Goal: Task Accomplishment & Management: Manage account settings

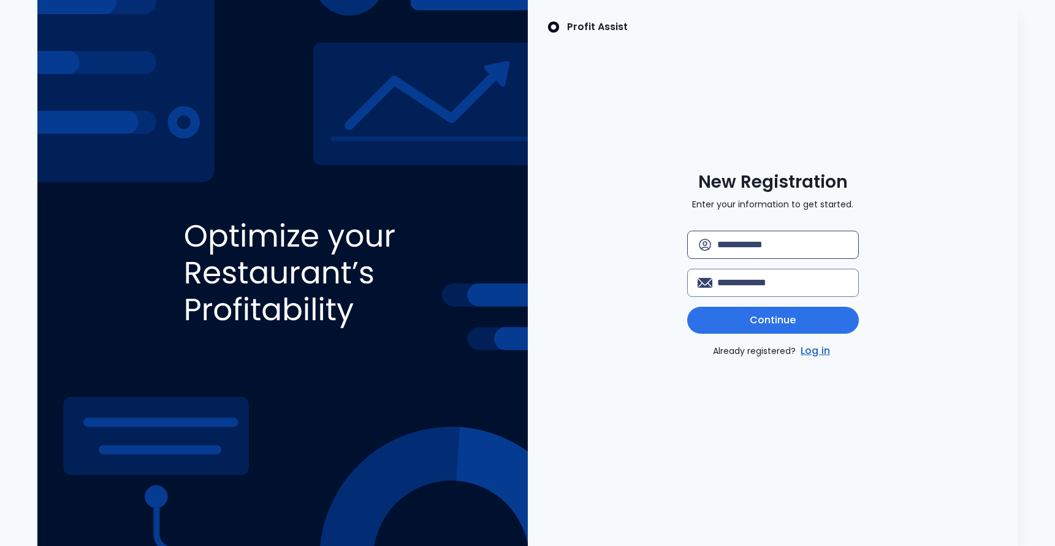
scroll to position [1, 0]
click at [849, 243] on input "text" at bounding box center [782, 244] width 131 height 27
click at [793, 246] on input "text" at bounding box center [782, 244] width 131 height 27
click at [818, 354] on link "Log in" at bounding box center [815, 350] width 34 height 15
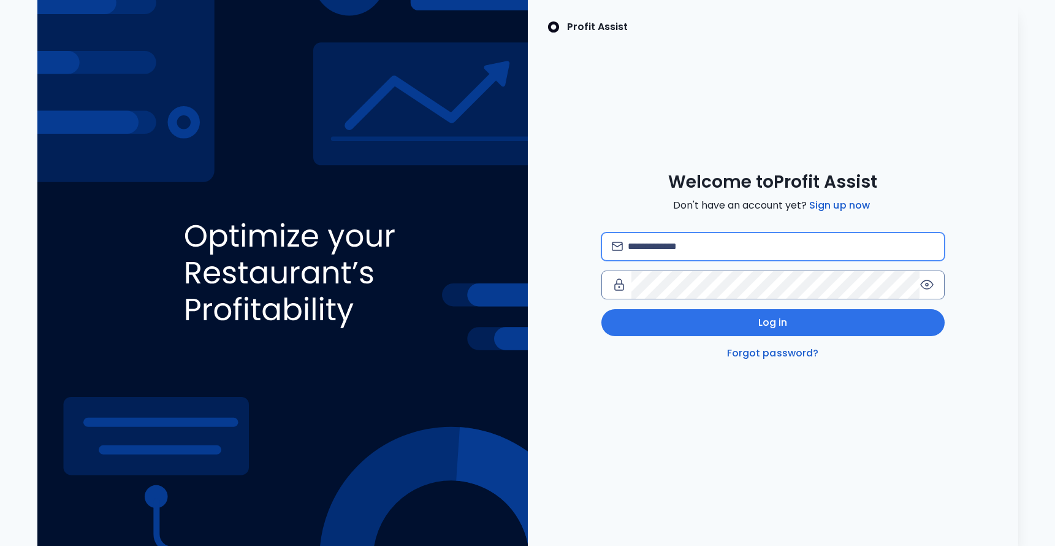
type input "**********"
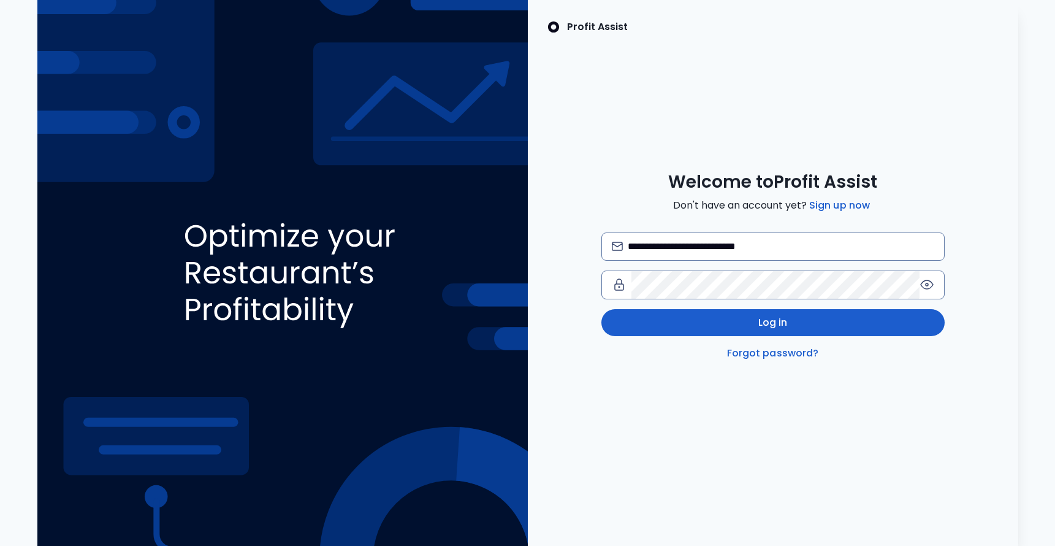
click at [761, 321] on span "Log in" at bounding box center [772, 322] width 29 height 15
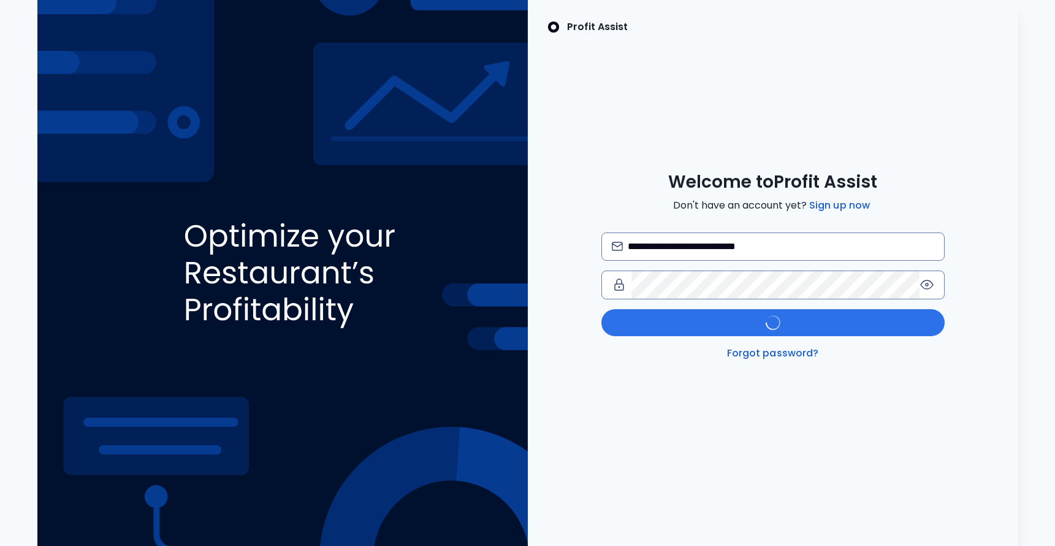
scroll to position [0, 1]
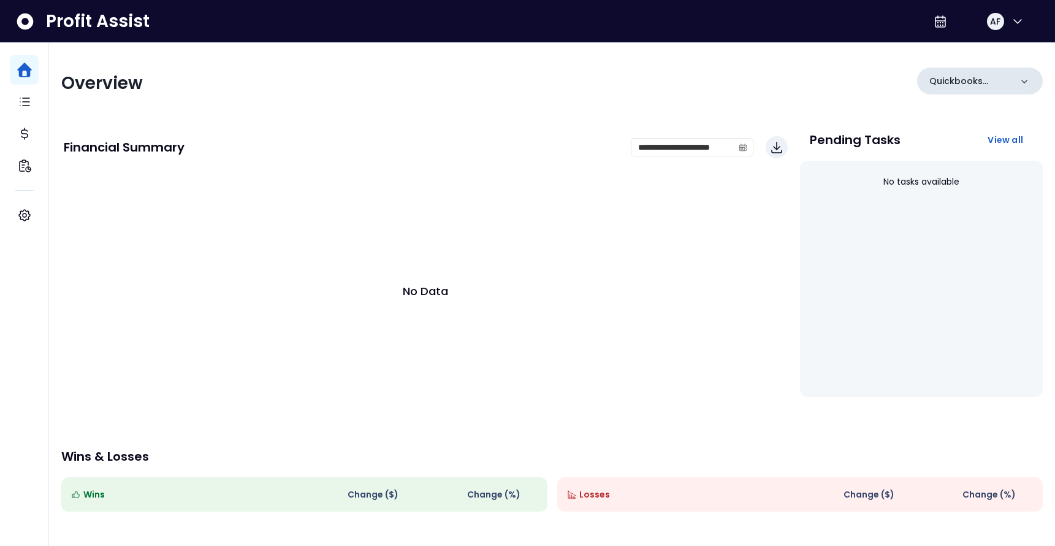
click at [1017, 72] on div "Quickbooks Online" at bounding box center [980, 80] width 126 height 27
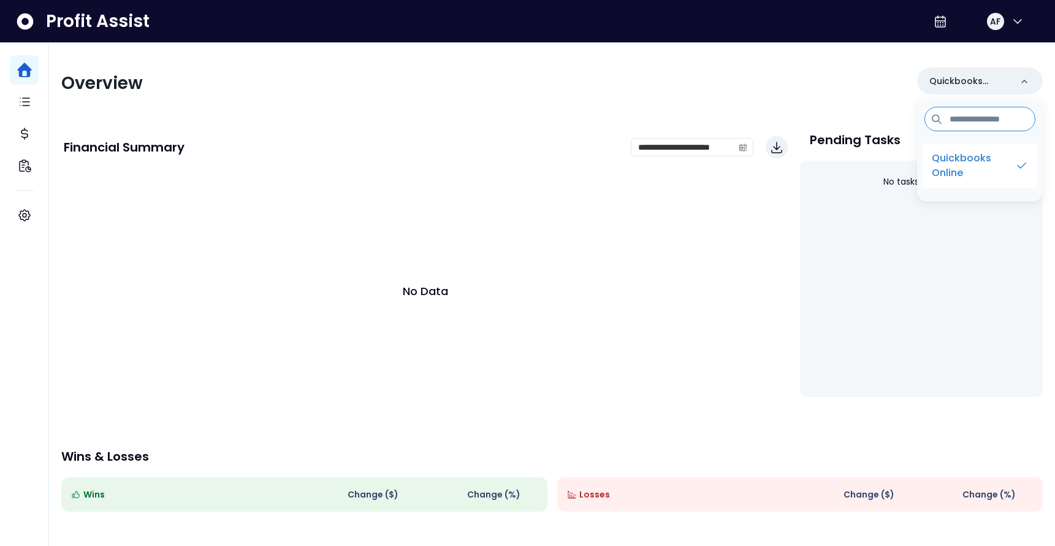
click at [993, 162] on p "Quickbooks Online" at bounding box center [973, 165] width 83 height 29
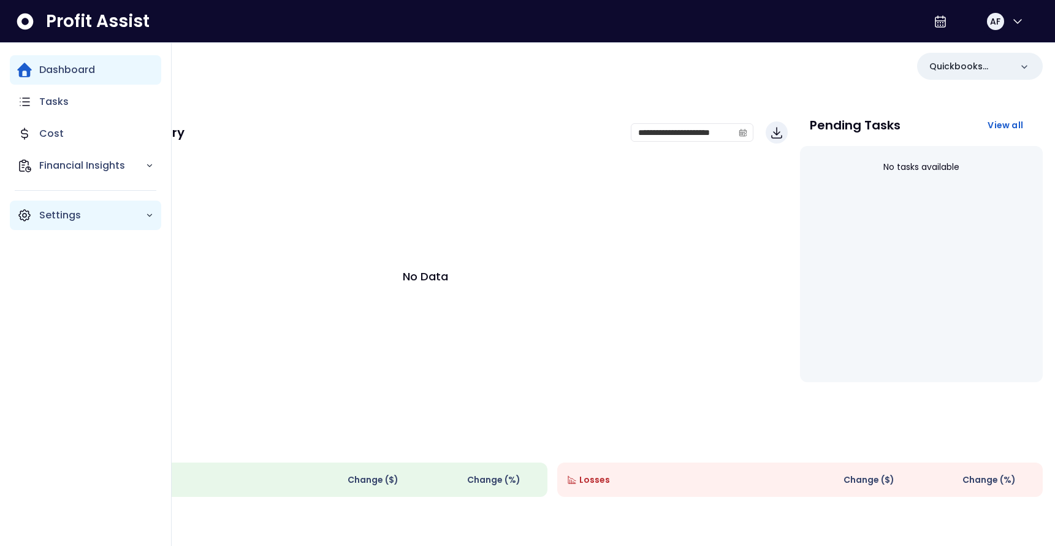
scroll to position [16, 0]
click at [77, 212] on p "Settings" at bounding box center [92, 215] width 106 height 15
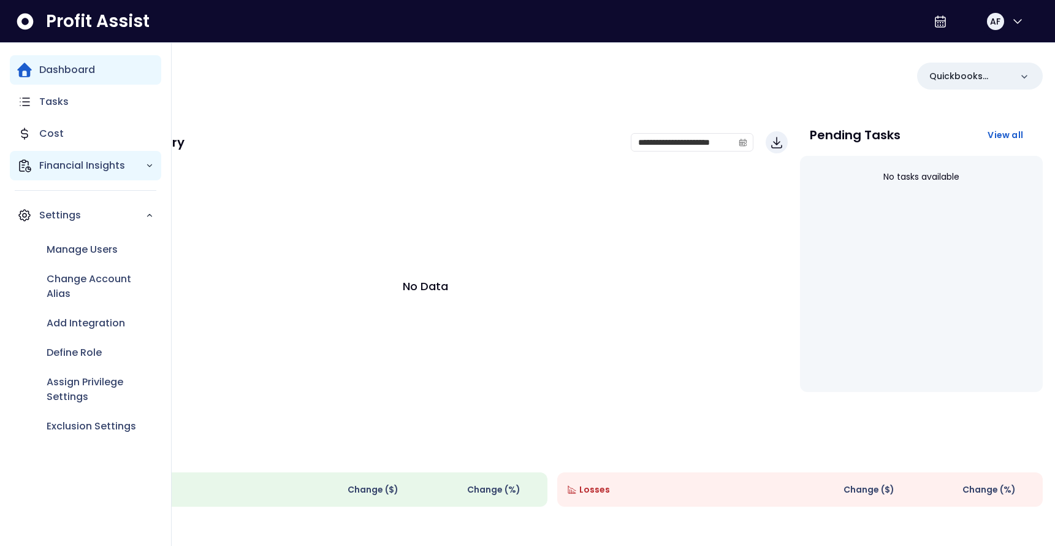
scroll to position [2, 0]
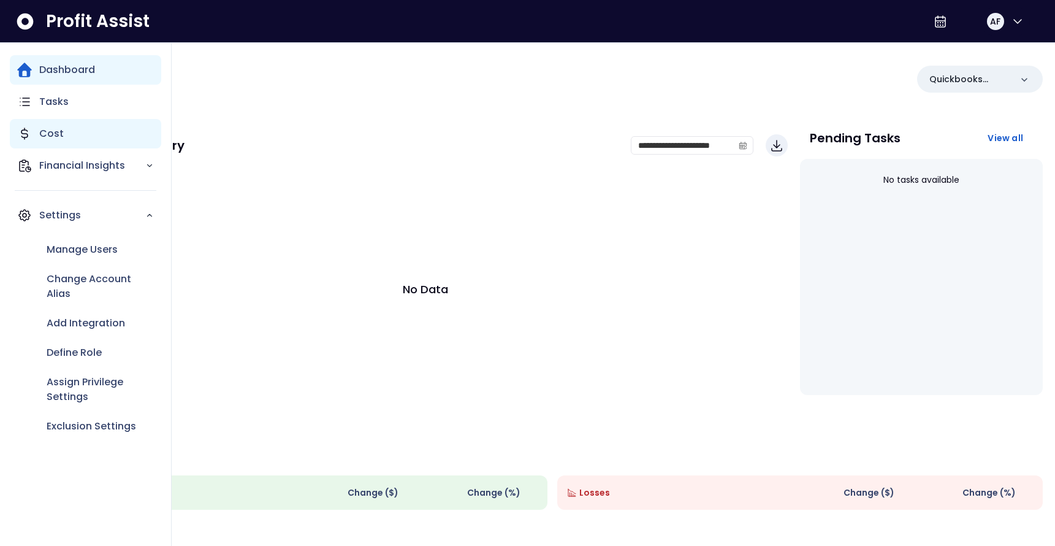
click at [48, 138] on p "Cost" at bounding box center [51, 133] width 25 height 15
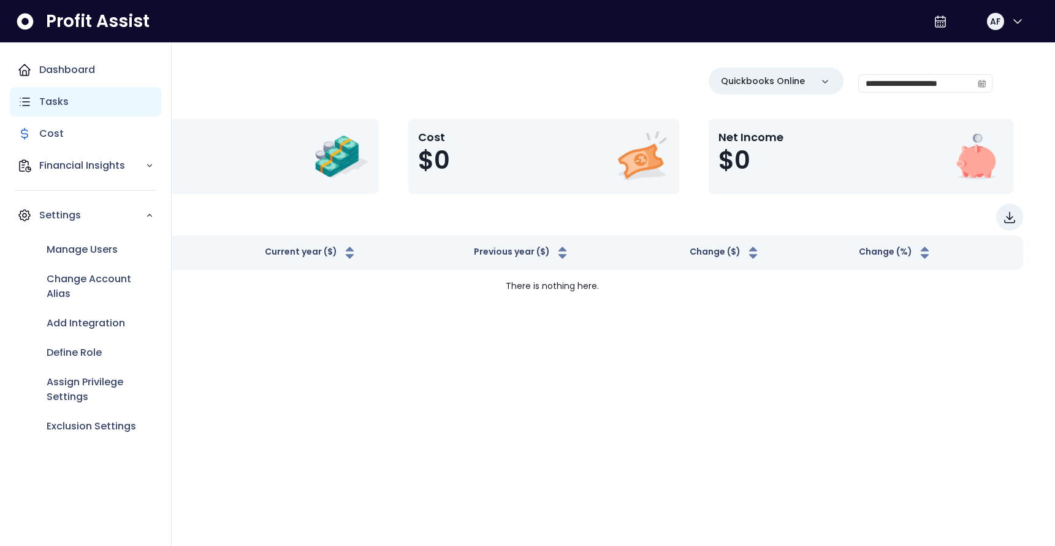
click at [75, 92] on div "Tasks" at bounding box center [85, 101] width 151 height 29
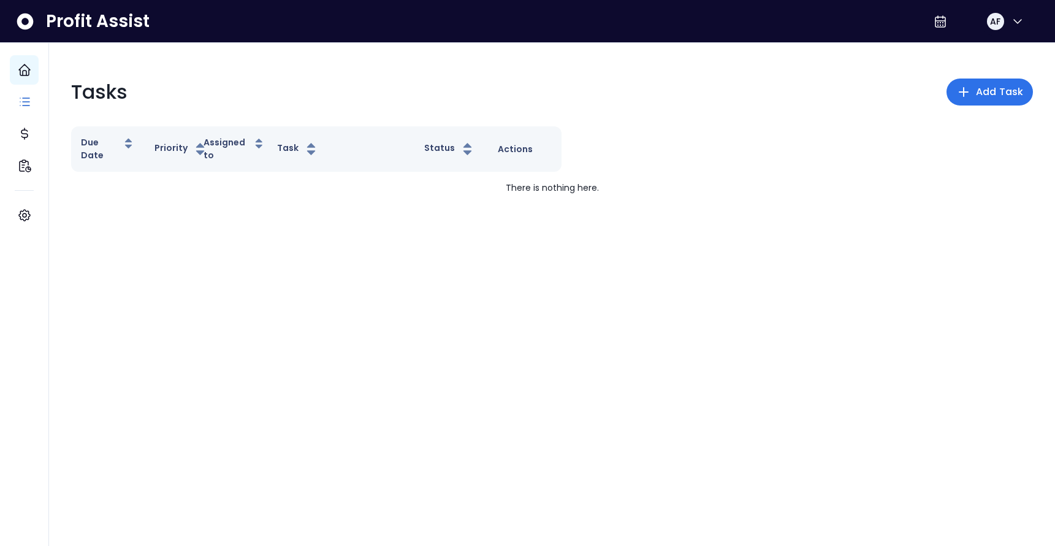
scroll to position [1, 0]
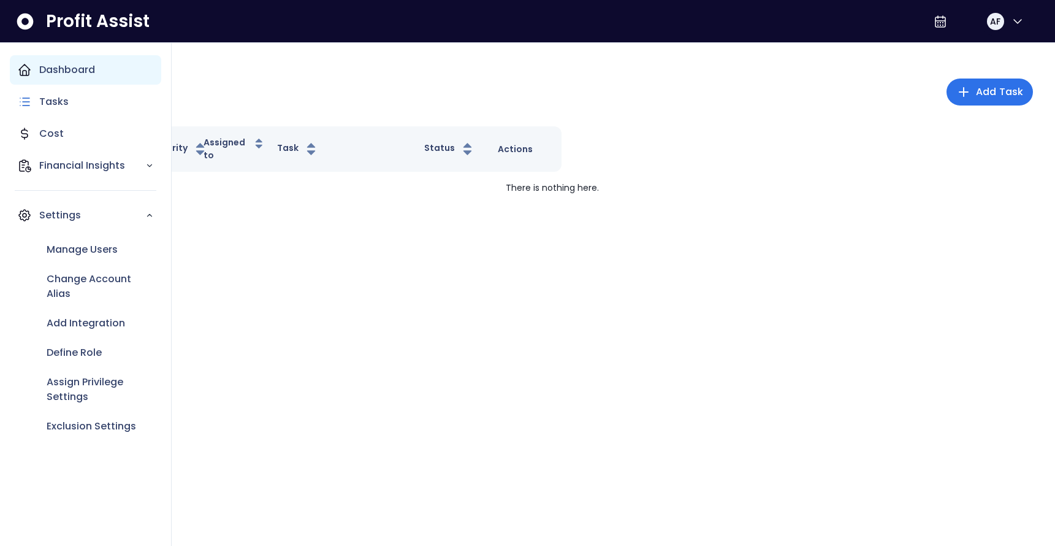
click at [13, 70] on div "Dashboard" at bounding box center [85, 69] width 151 height 29
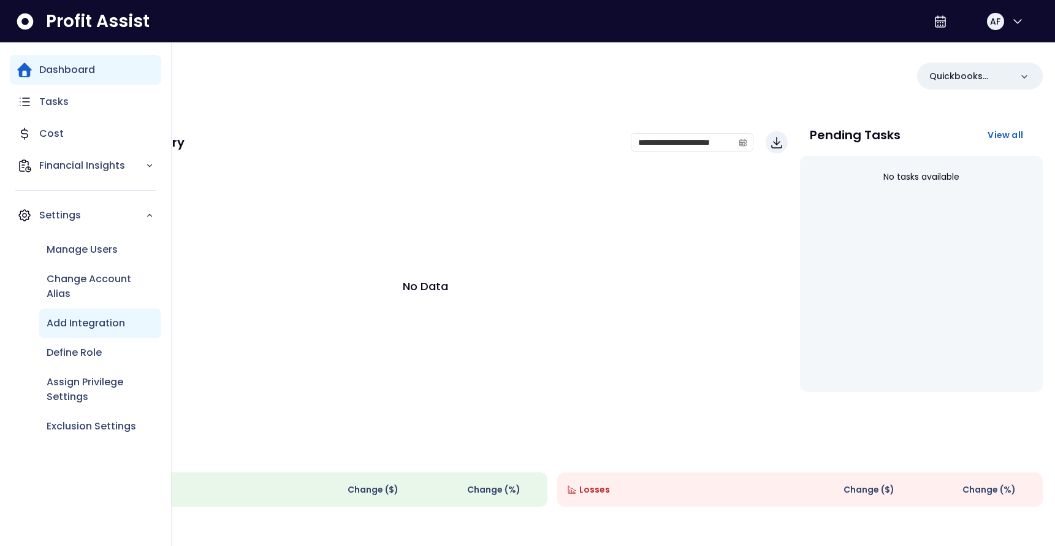
scroll to position [6, 0]
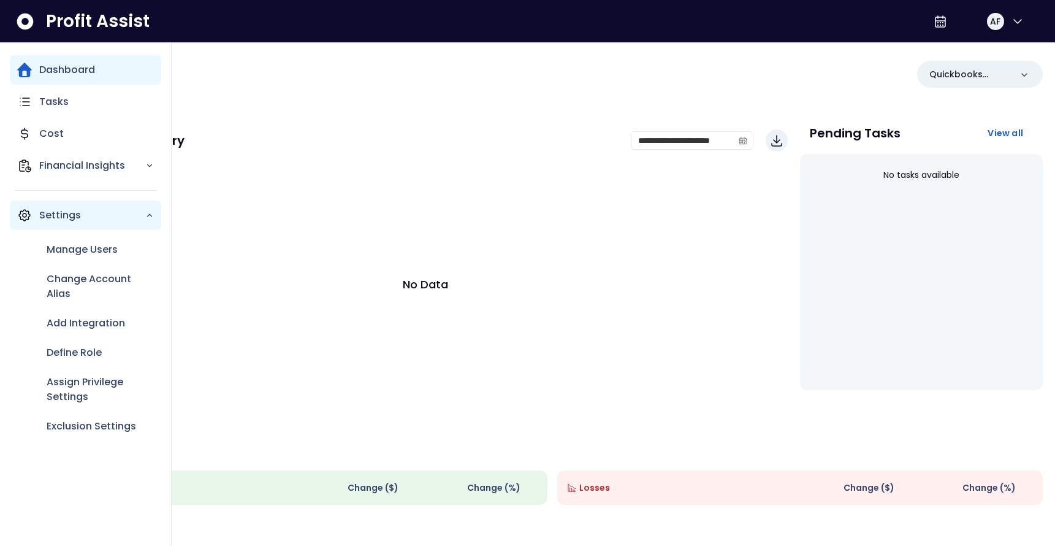
click at [68, 216] on p "Settings" at bounding box center [92, 215] width 106 height 15
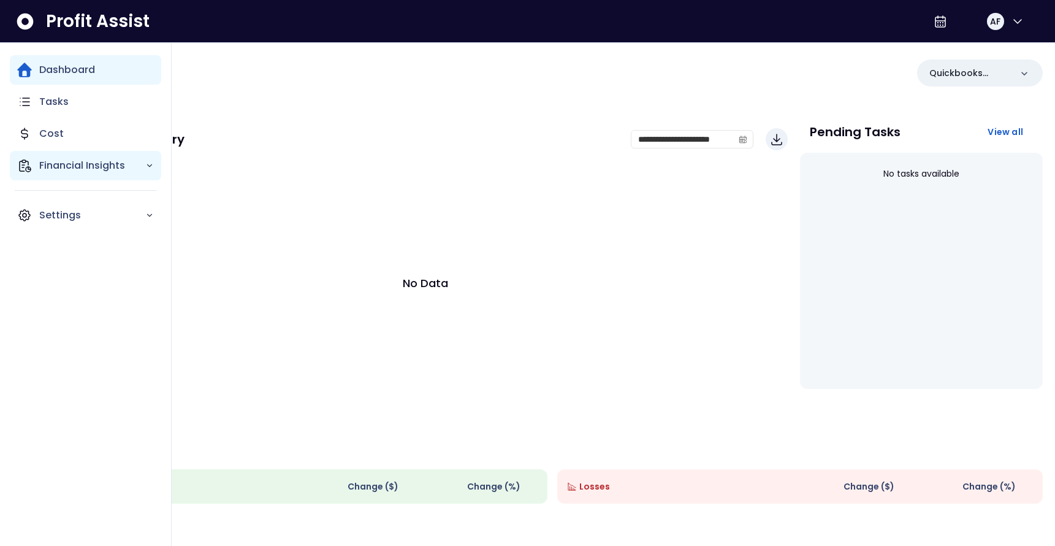
scroll to position [8, 0]
click at [149, 164] on icon "Main navigation" at bounding box center [149, 165] width 9 height 9
click at [104, 197] on p "Location Analysis" at bounding box center [90, 200] width 87 height 15
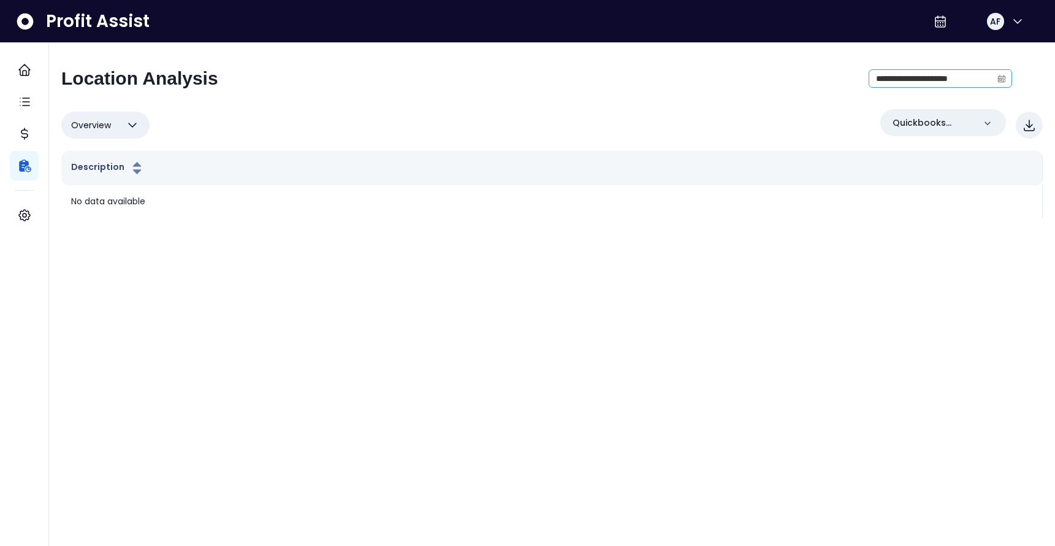
click at [1003, 82] on icon "calendar" at bounding box center [1001, 78] width 9 height 9
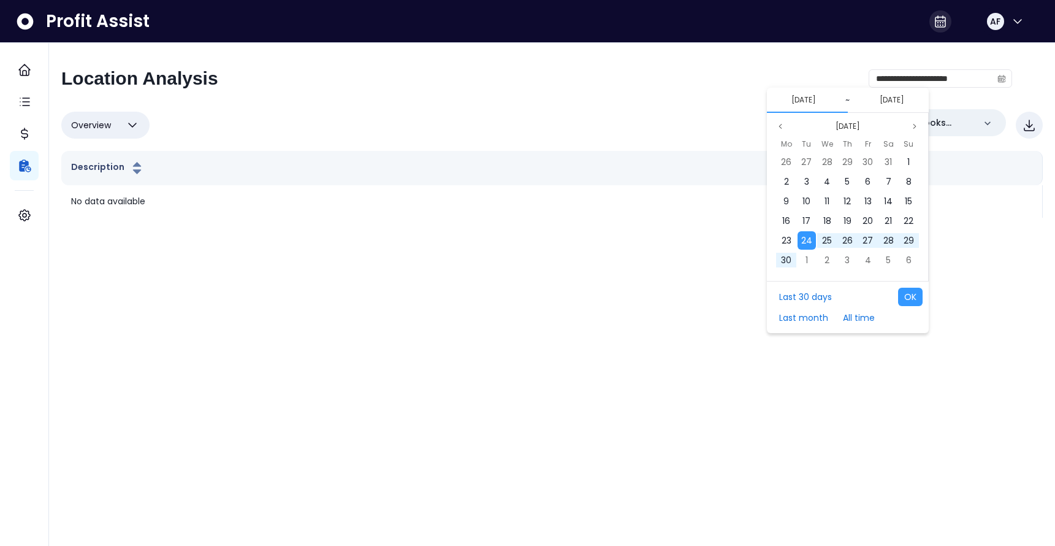
click at [942, 21] on icon at bounding box center [940, 21] width 15 height 15
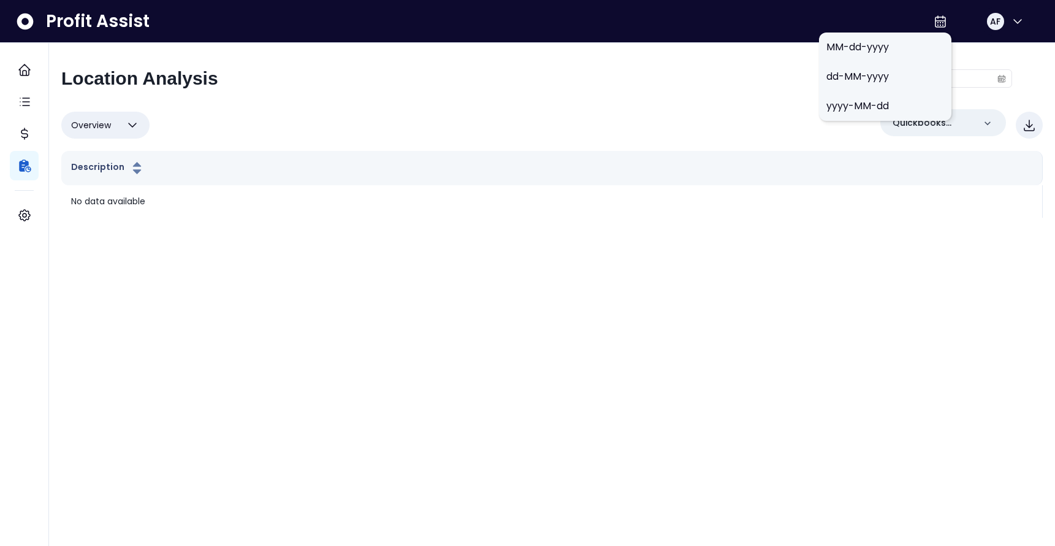
click at [875, 46] on span "MM-dd-yyyy" at bounding box center [885, 47] width 118 height 15
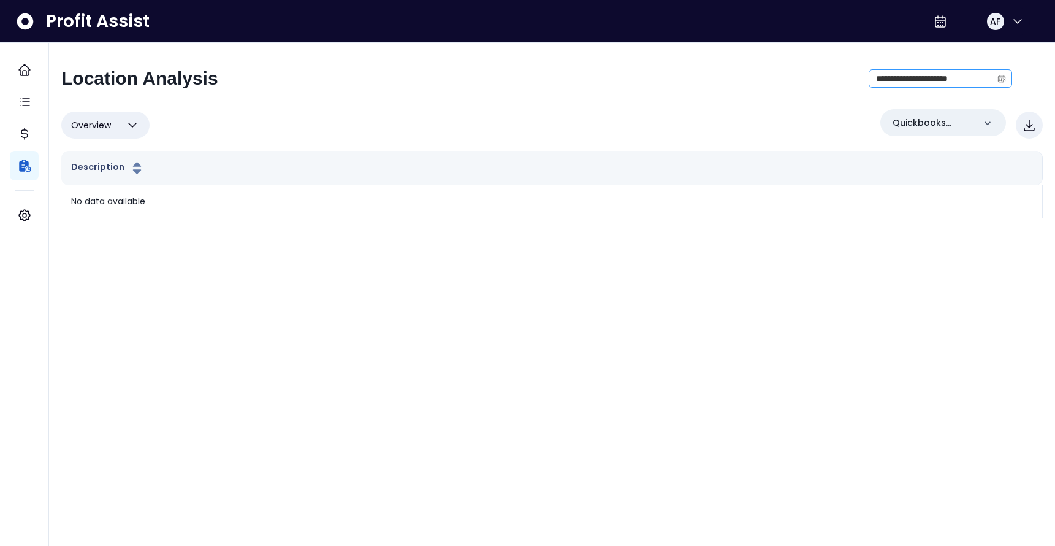
click at [1006, 78] on span at bounding box center [1002, 78] width 20 height 17
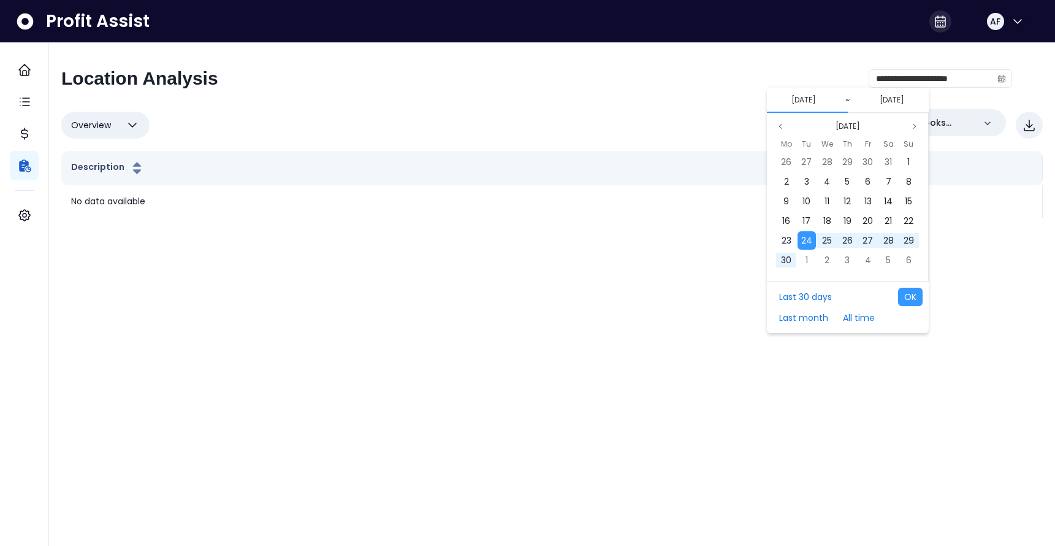
click at [940, 26] on icon at bounding box center [940, 21] width 15 height 15
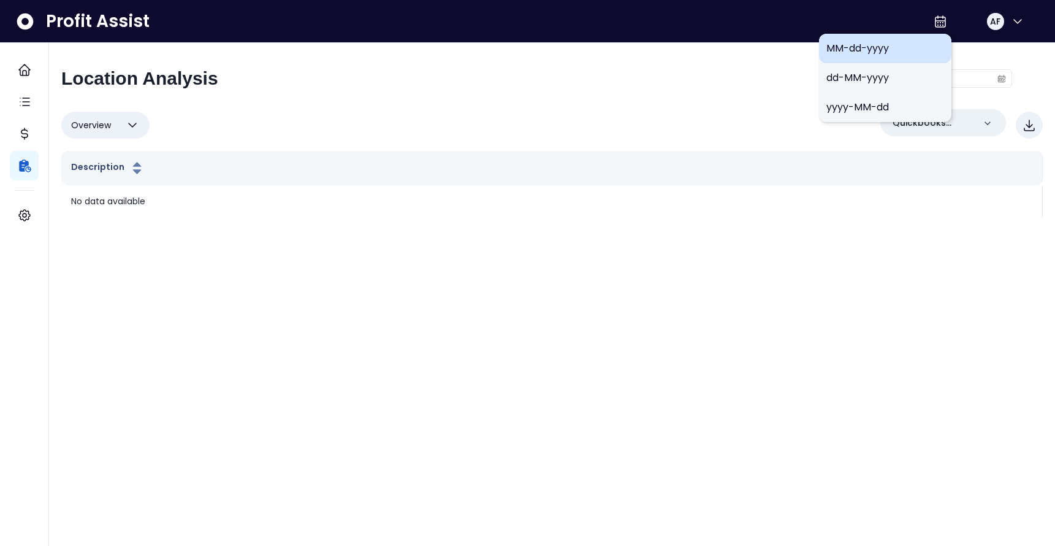
click at [879, 50] on span "MM-dd-yyyy" at bounding box center [885, 48] width 118 height 15
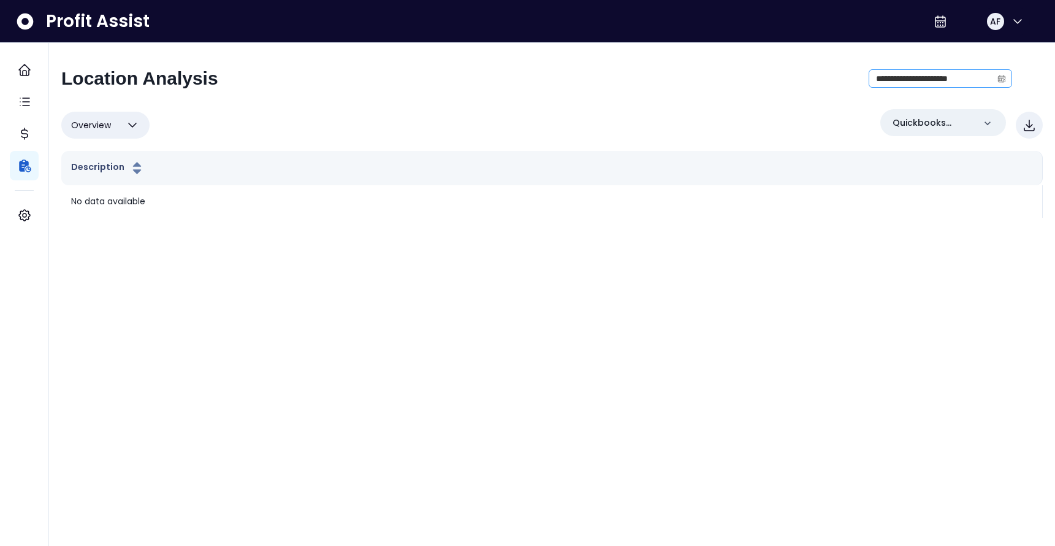
click at [996, 78] on span at bounding box center [1002, 78] width 20 height 17
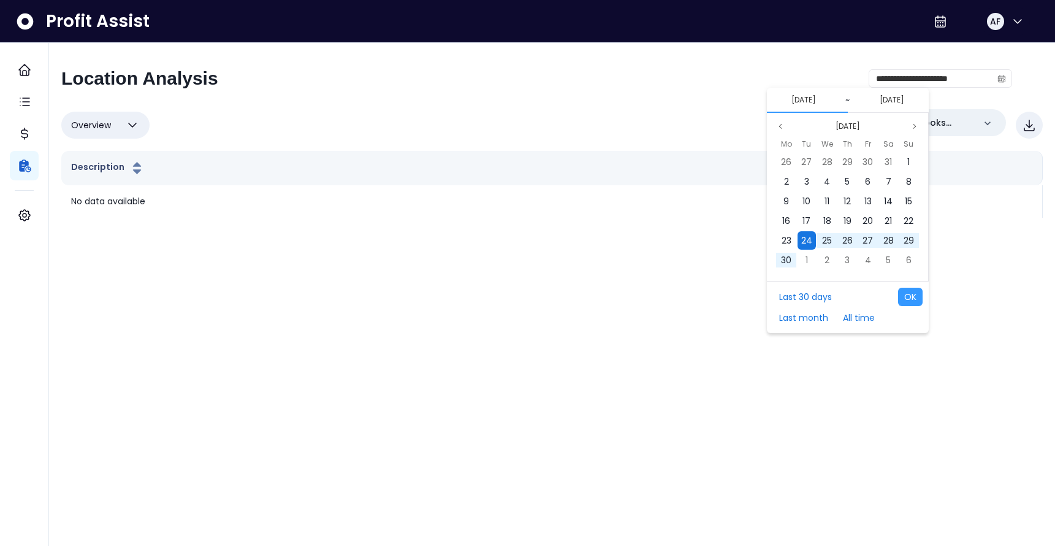
click at [803, 240] on span "24" at bounding box center [806, 240] width 11 height 12
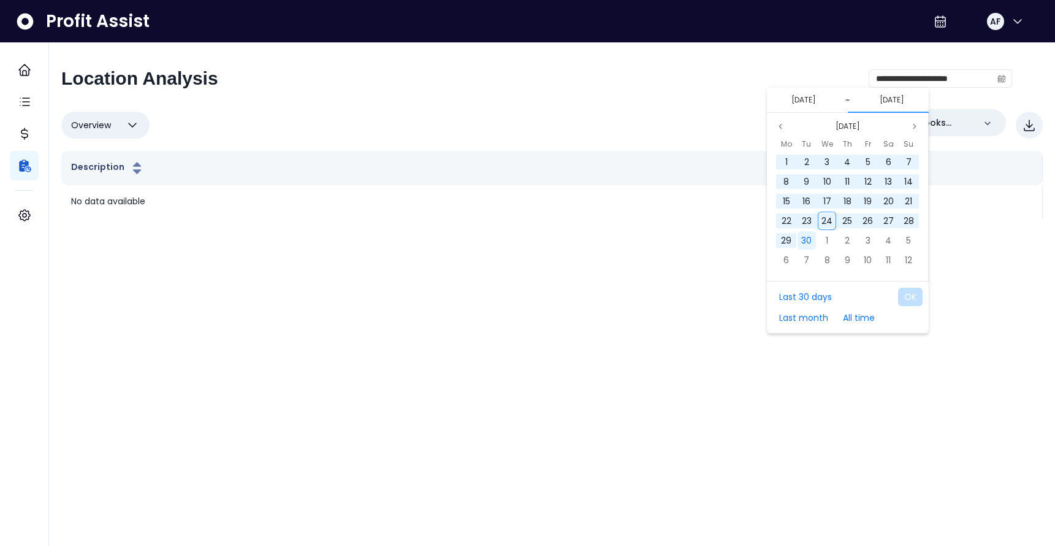
click at [812, 238] on span "30" at bounding box center [806, 240] width 10 height 12
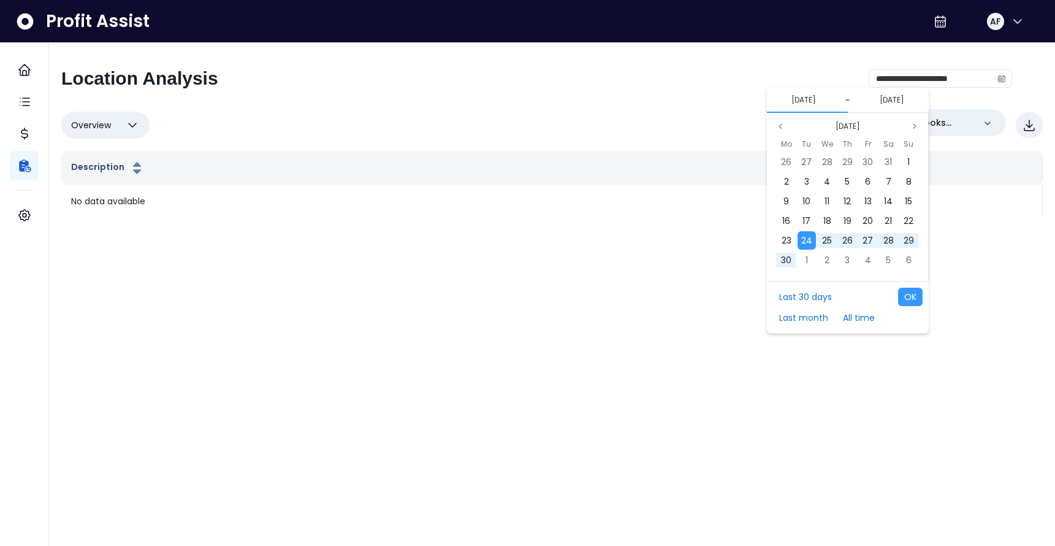
click at [921, 299] on button "OK" at bounding box center [910, 297] width 25 height 18
type input "**********"
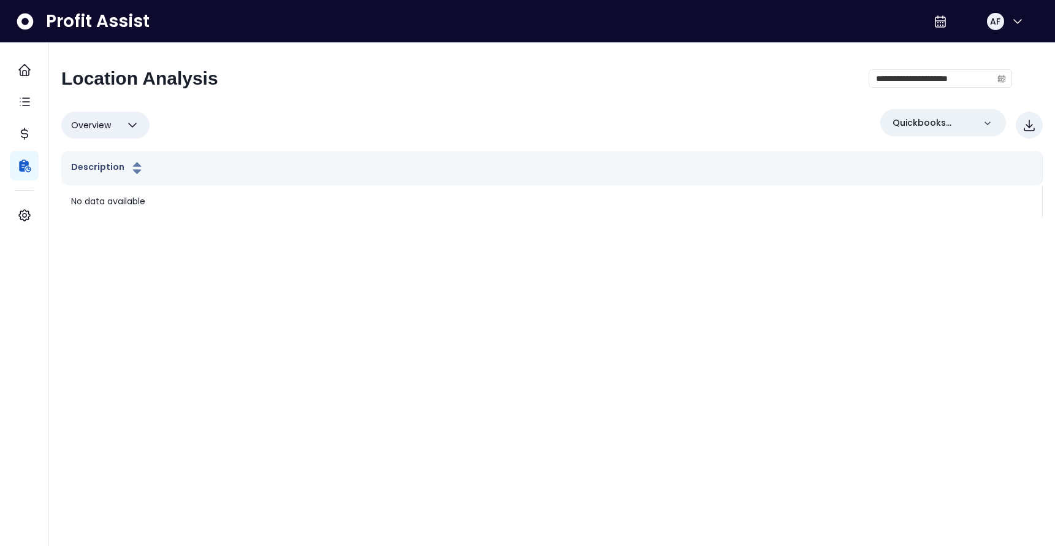
click at [132, 123] on icon "button" at bounding box center [132, 125] width 15 height 15
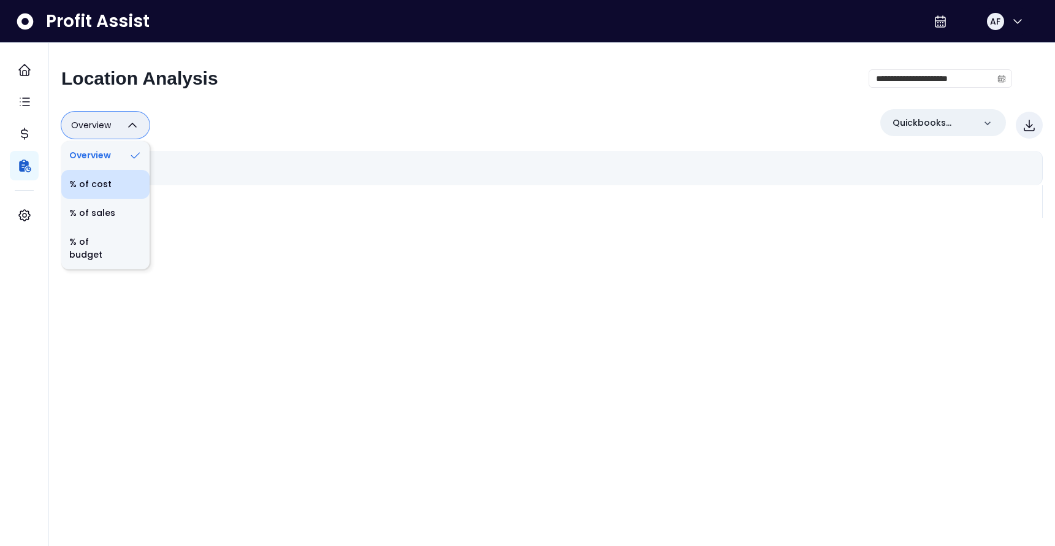
click at [120, 184] on li "% of cost" at bounding box center [105, 184] width 88 height 29
type input "********"
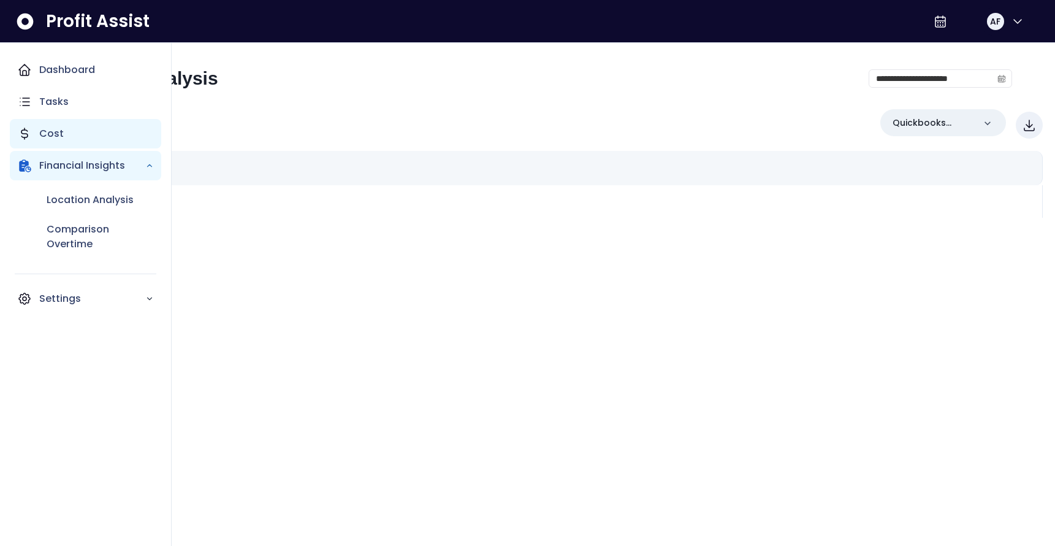
click at [45, 132] on p "Cost" at bounding box center [51, 133] width 25 height 15
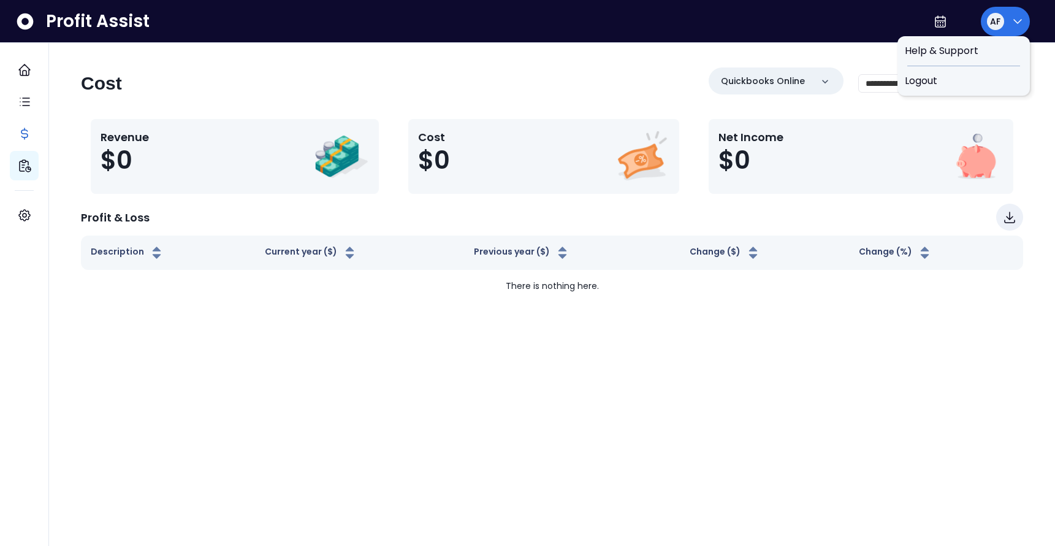
click at [1012, 21] on icon "button" at bounding box center [1017, 21] width 15 height 15
click at [1013, 23] on icon "button" at bounding box center [1017, 21] width 15 height 15
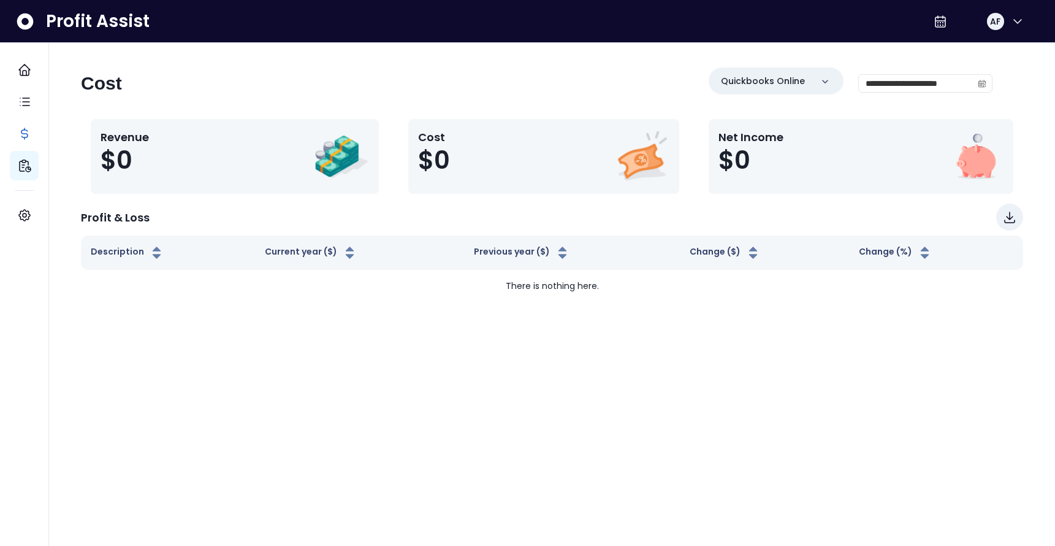
click at [97, 21] on span "Profit Assist" at bounding box center [98, 21] width 104 height 22
click at [37, 21] on div "Profit Assist" at bounding box center [82, 21] width 134 height 22
click at [25, 21] on icon at bounding box center [25, 22] width 20 height 20
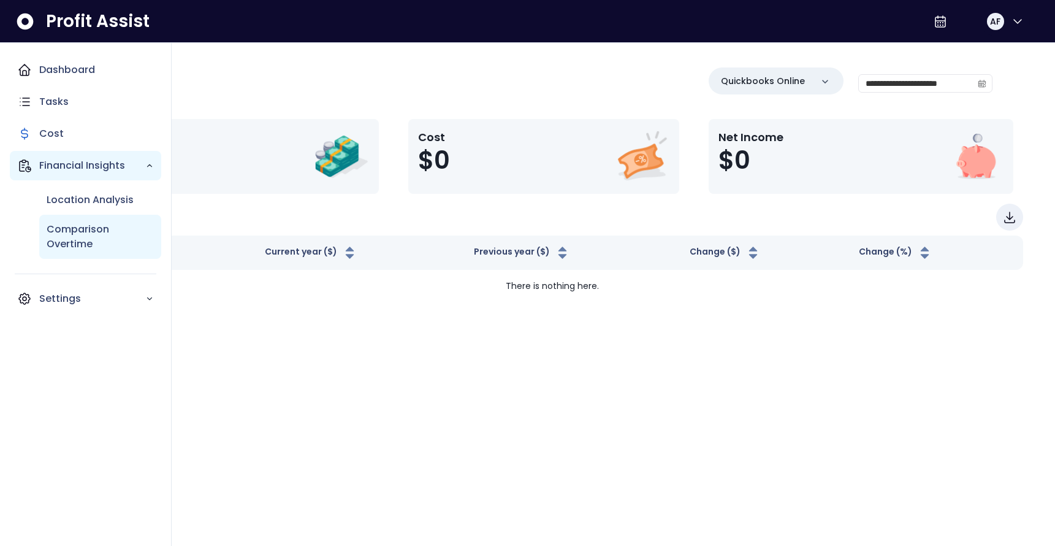
scroll to position [-2, 1]
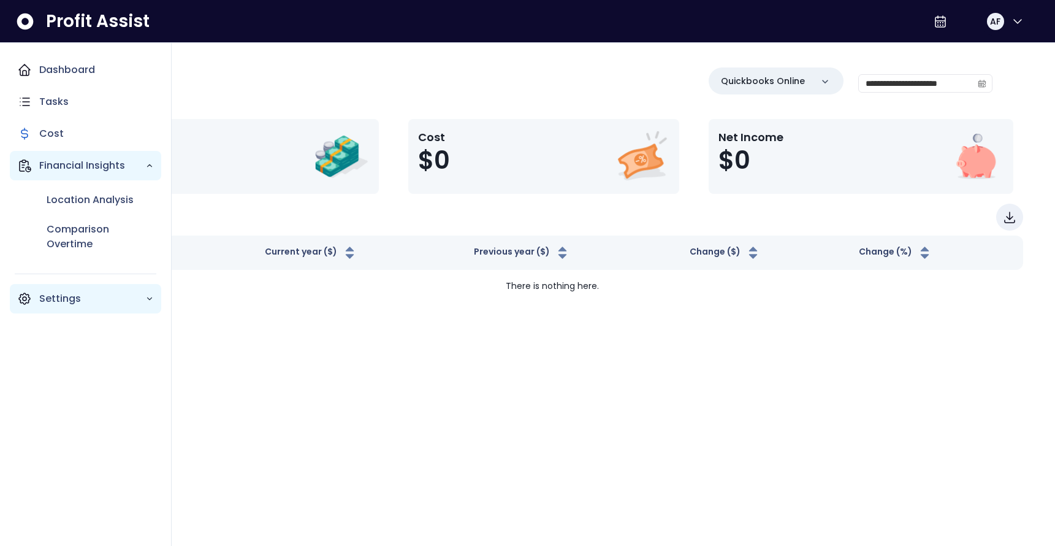
click at [88, 296] on p "Settings" at bounding box center [92, 298] width 106 height 15
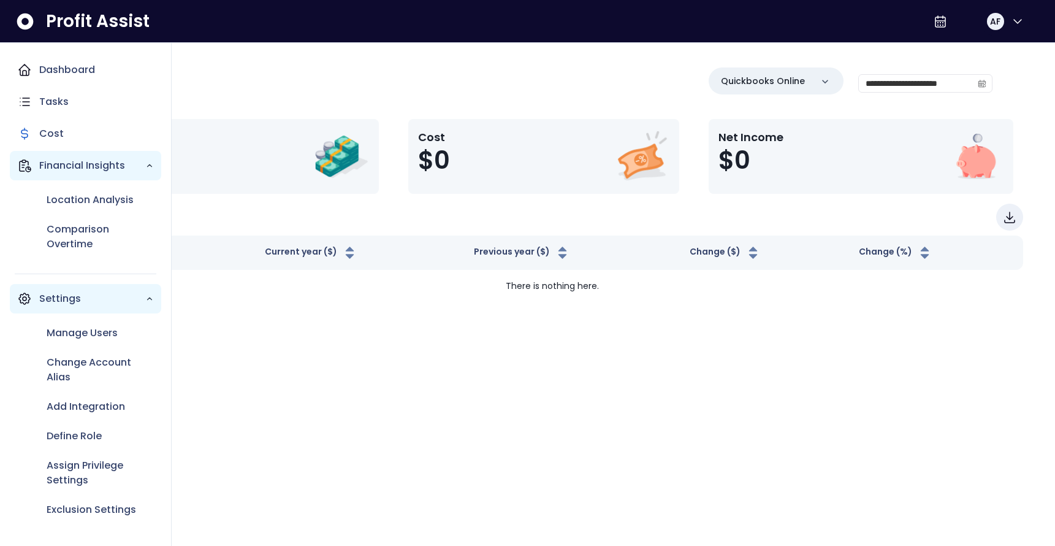
scroll to position [0, 0]
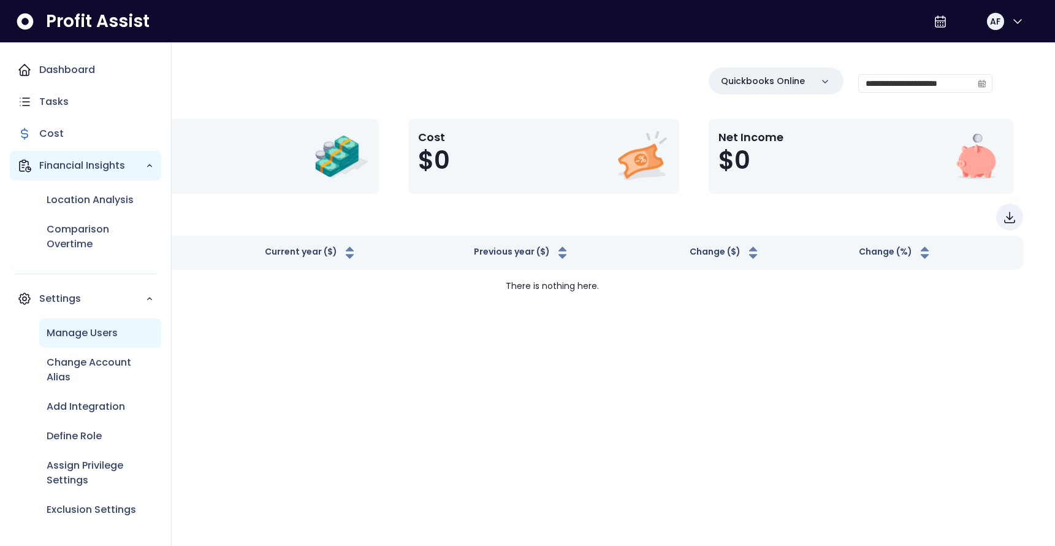
click at [99, 336] on p "Manage Users" at bounding box center [82, 333] width 71 height 15
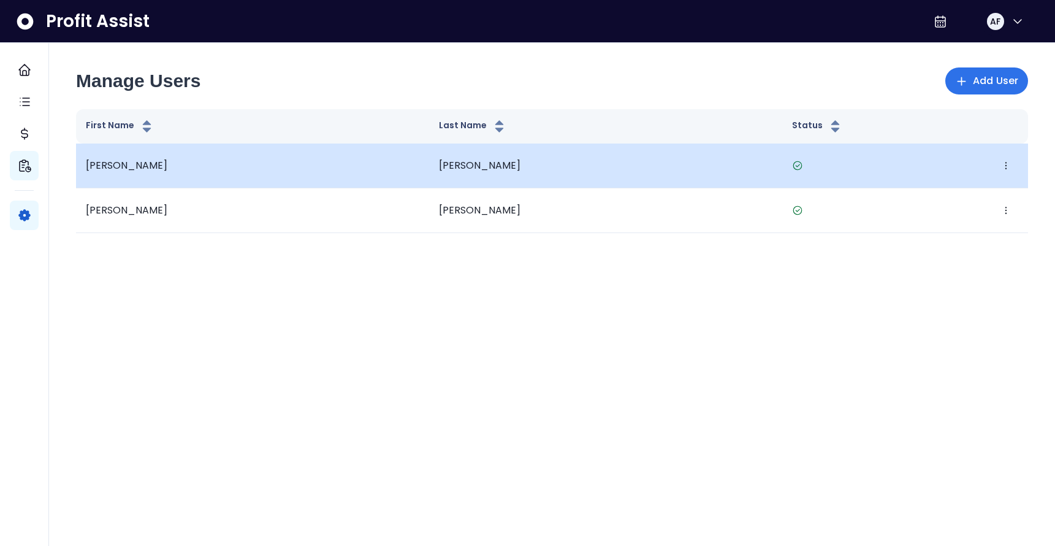
scroll to position [1, 0]
click at [1003, 162] on icon "button" at bounding box center [1006, 166] width 10 height 10
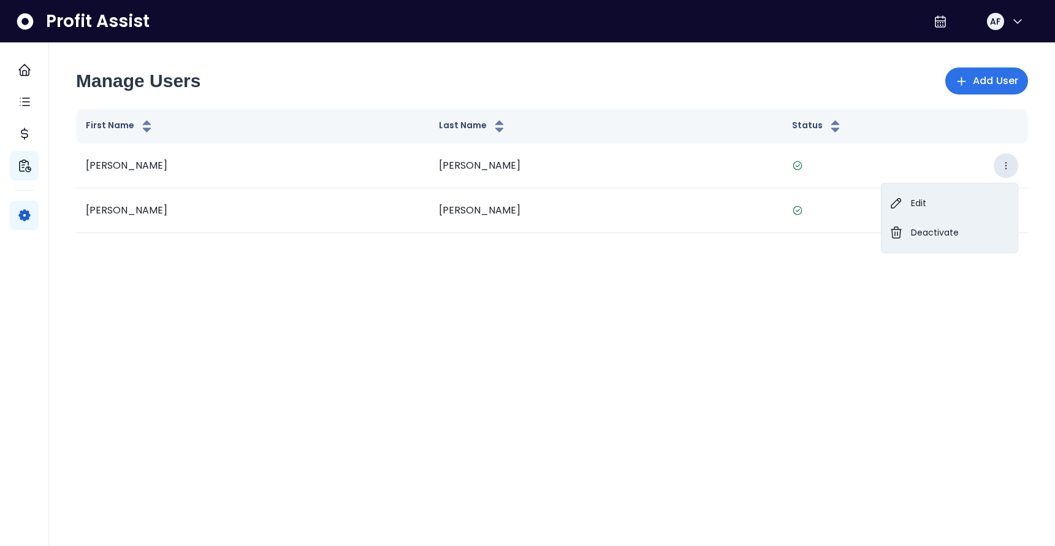
click at [1034, 232] on div "Manage Users Add User First Name Last Name Status Aaron Fredricks Edit Deactiva…" at bounding box center [552, 157] width 982 height 180
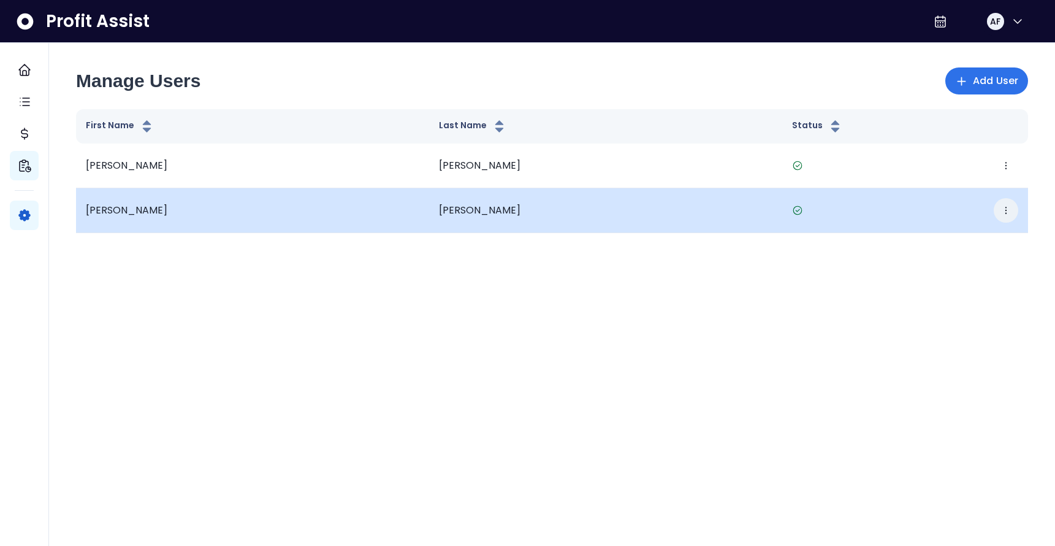
click at [1013, 212] on button "button" at bounding box center [1006, 210] width 25 height 25
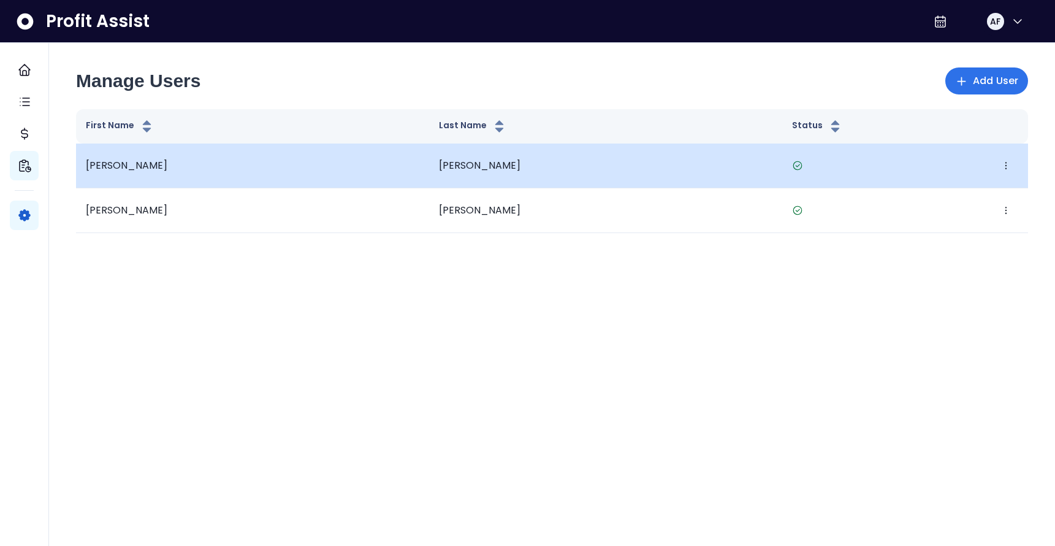
click at [429, 161] on td "Fredricks" at bounding box center [605, 165] width 353 height 45
click at [393, 173] on td "Aaron" at bounding box center [252, 165] width 353 height 45
click at [1020, 164] on td "Edit Deactivate" at bounding box center [905, 165] width 246 height 45
click at [1012, 164] on button "button" at bounding box center [1006, 165] width 25 height 25
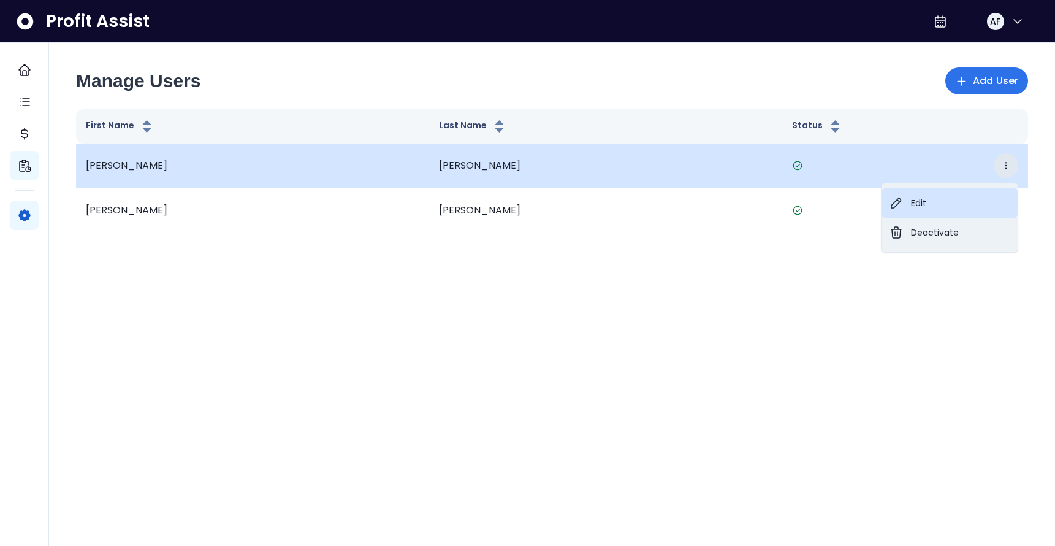
click at [918, 205] on button "Edit" at bounding box center [950, 202] width 136 height 29
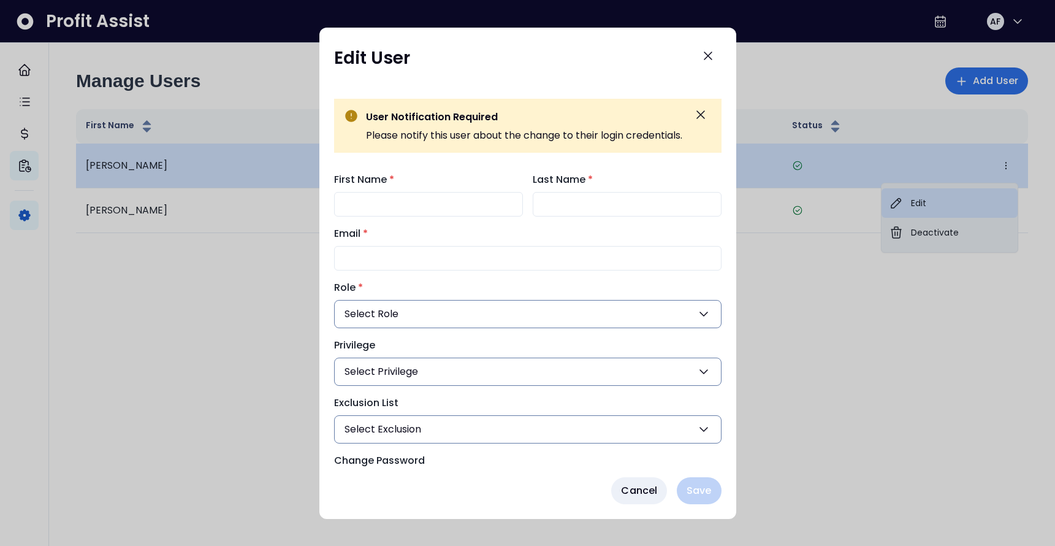
type input "*****"
type input "*********"
type input "**********"
type input "***"
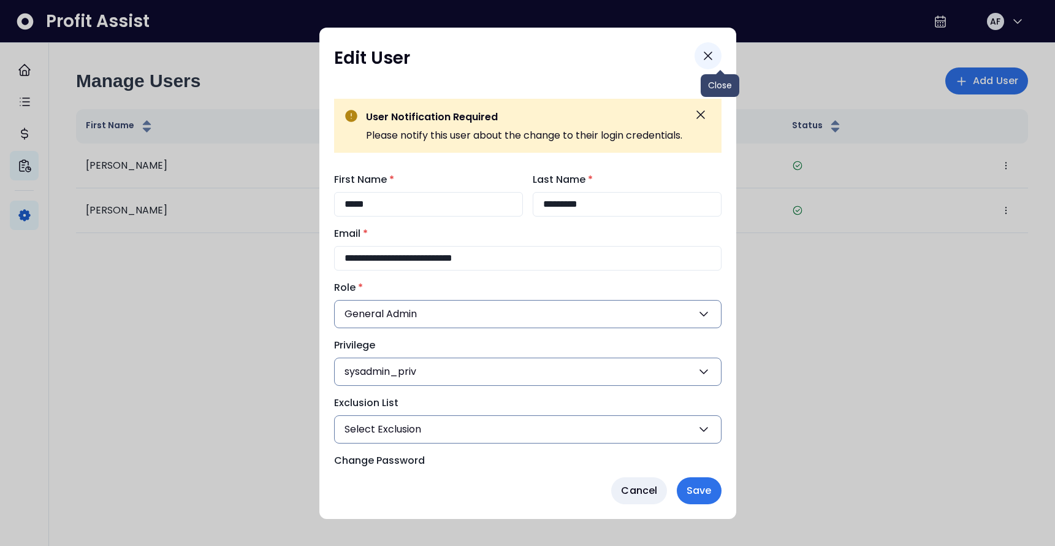
click at [715, 50] on icon "Close" at bounding box center [708, 55] width 15 height 15
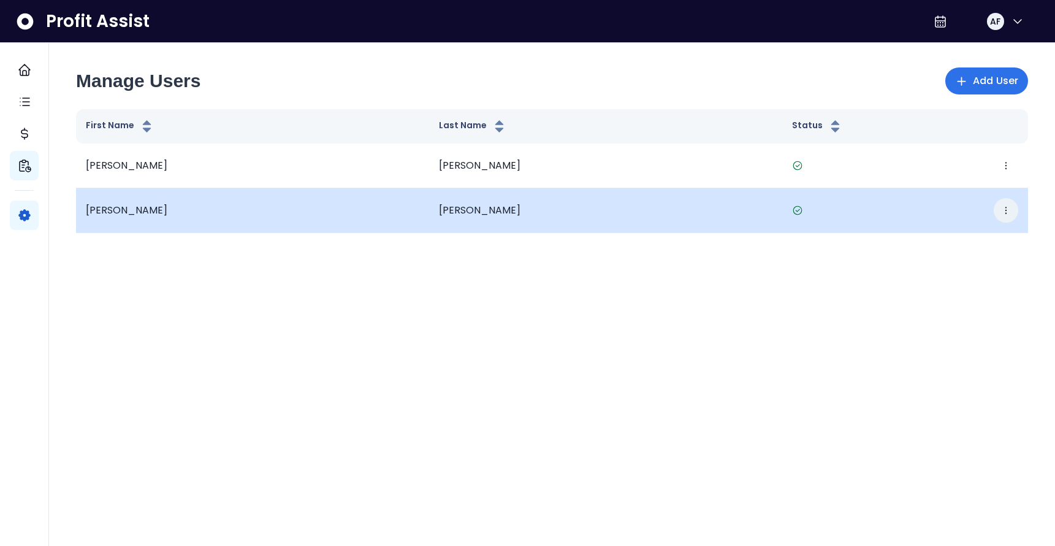
click at [997, 202] on div "Edit Deactivate" at bounding box center [905, 210] width 226 height 25
click at [1004, 208] on icon "button" at bounding box center [1006, 210] width 10 height 10
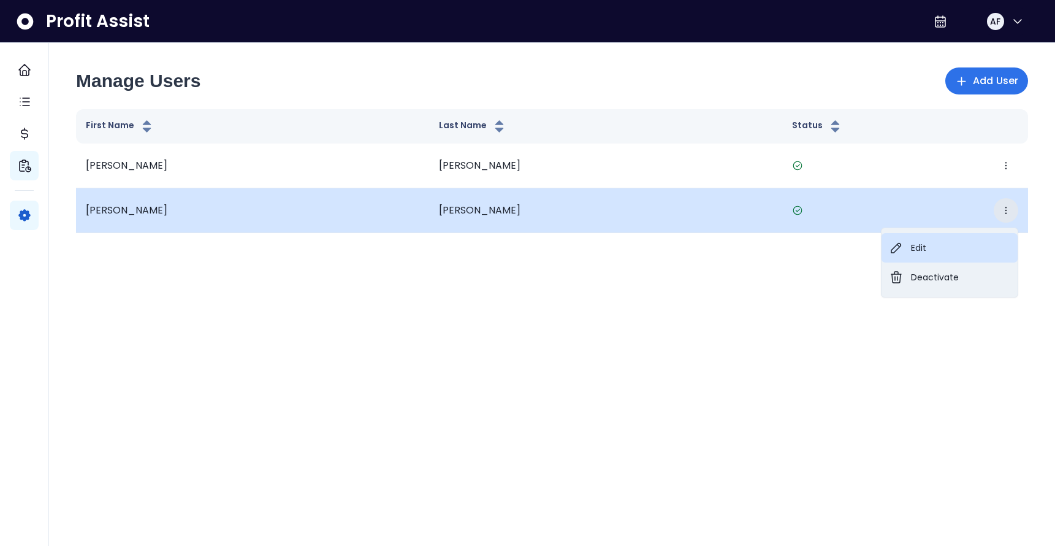
click at [930, 245] on button "Edit" at bounding box center [950, 247] width 136 height 29
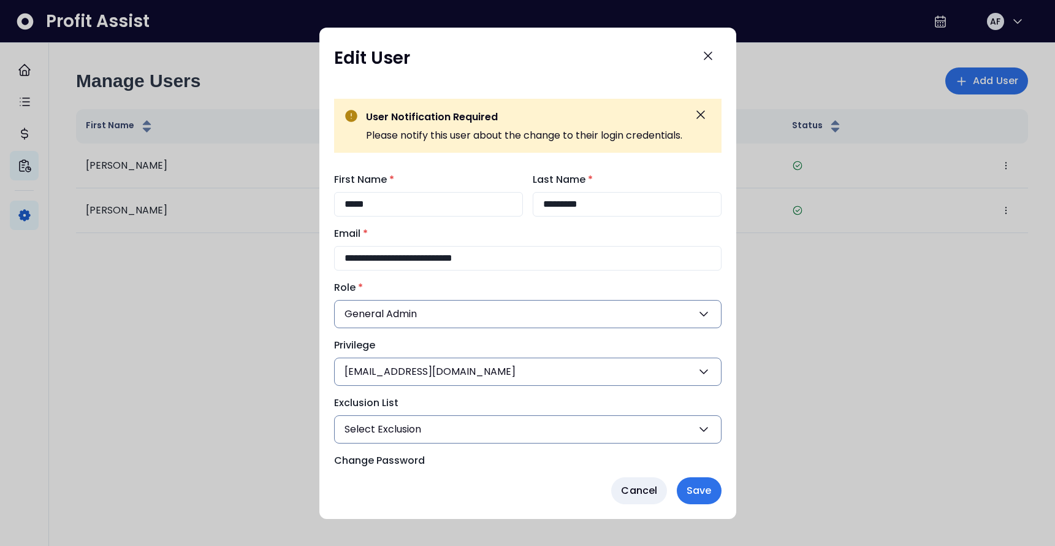
click at [711, 318] on icon "button" at bounding box center [703, 314] width 15 height 15
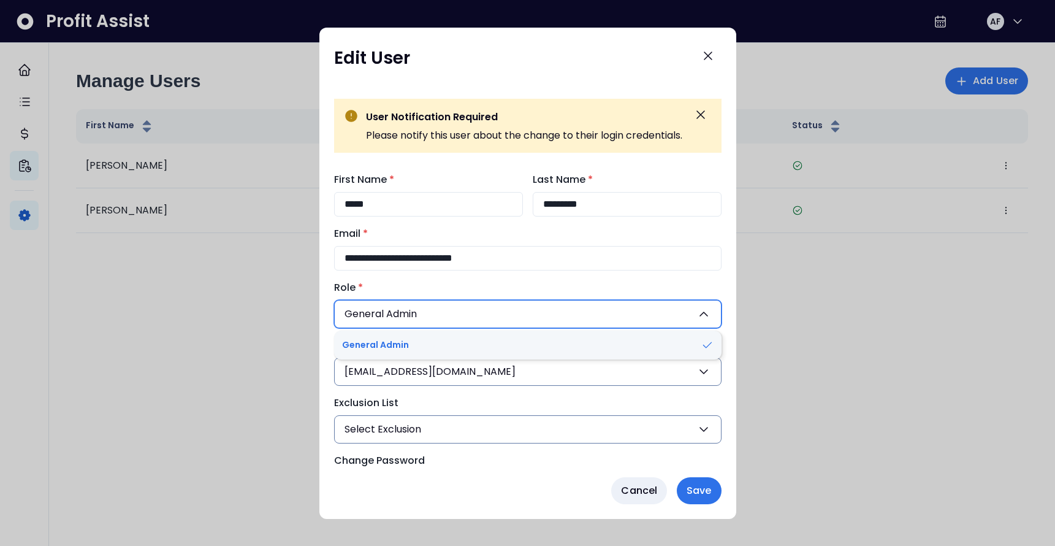
click at [722, 273] on div "**********" at bounding box center [527, 328] width 387 height 313
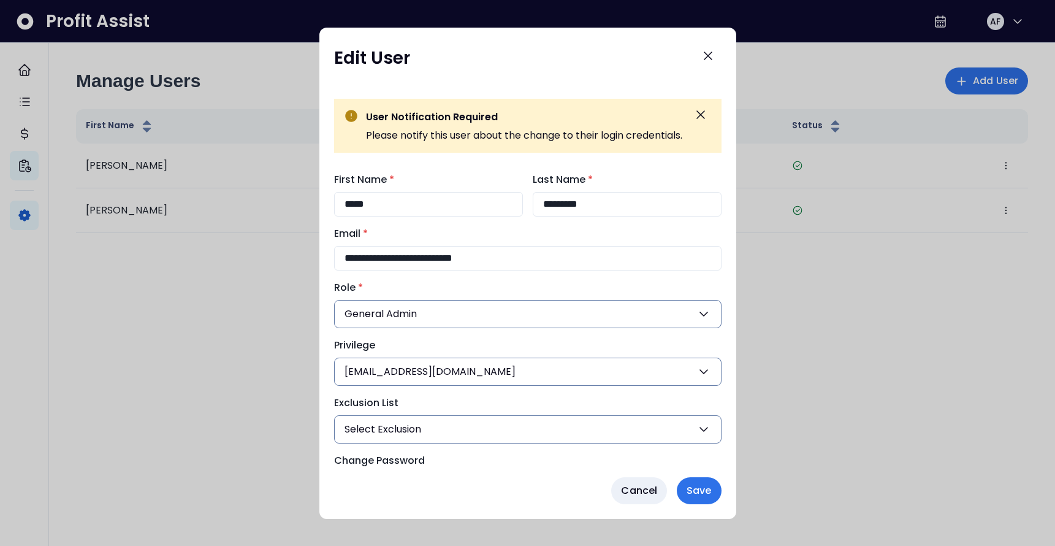
click at [712, 437] on button "Select Exclusion" at bounding box center [527, 429] width 387 height 28
click at [711, 431] on icon "button" at bounding box center [703, 429] width 15 height 15
click at [707, 370] on icon "button" at bounding box center [703, 372] width 7 height 4
click at [711, 370] on icon "button" at bounding box center [703, 371] width 15 height 15
click at [722, 348] on div "Privilege EastCoastPizza@protonmail.com sysadmin_priv EastCoastPizza@protonmail…" at bounding box center [527, 362] width 387 height 48
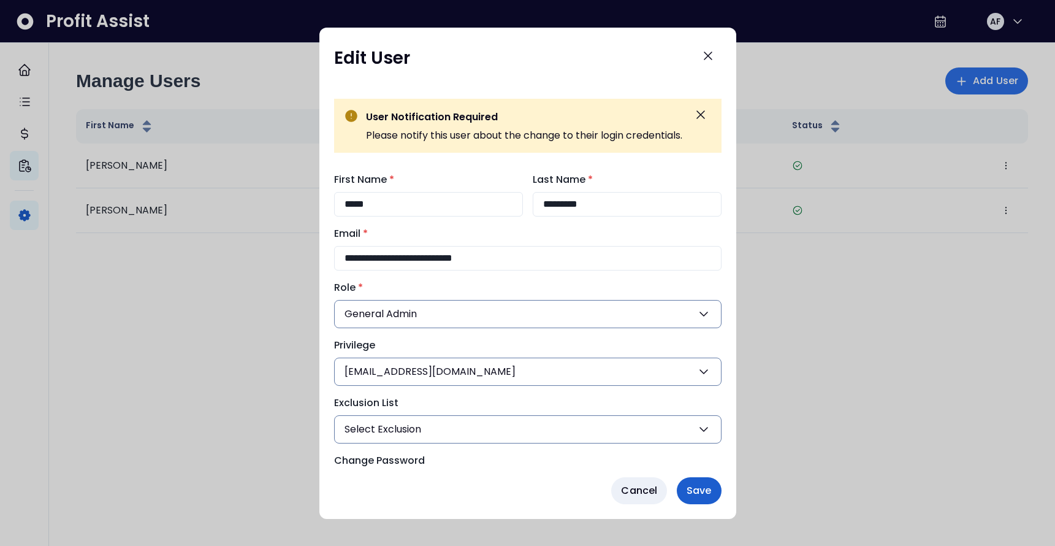
click at [711, 488] on span "Save" at bounding box center [699, 490] width 25 height 15
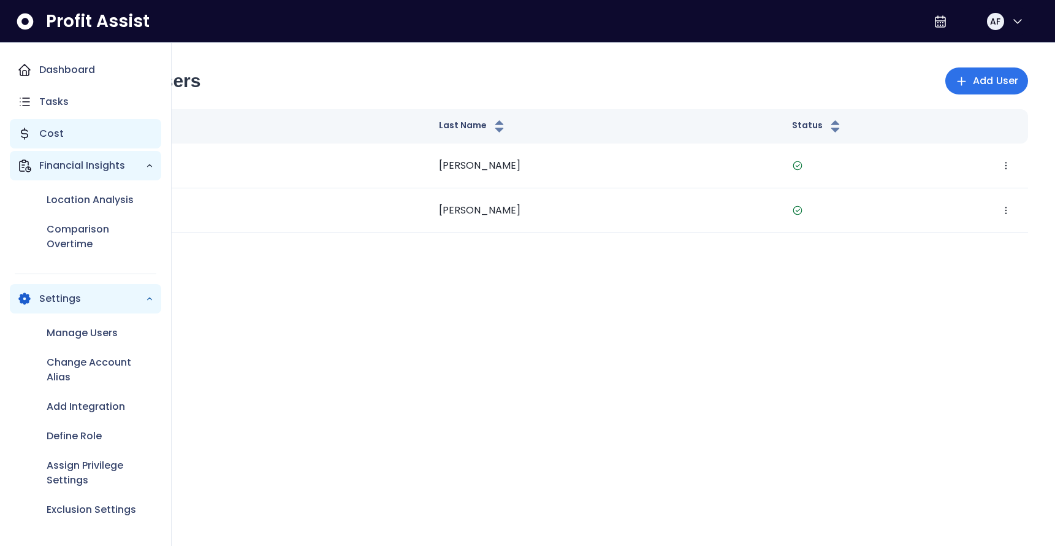
click at [51, 143] on div "Cost" at bounding box center [85, 133] width 151 height 29
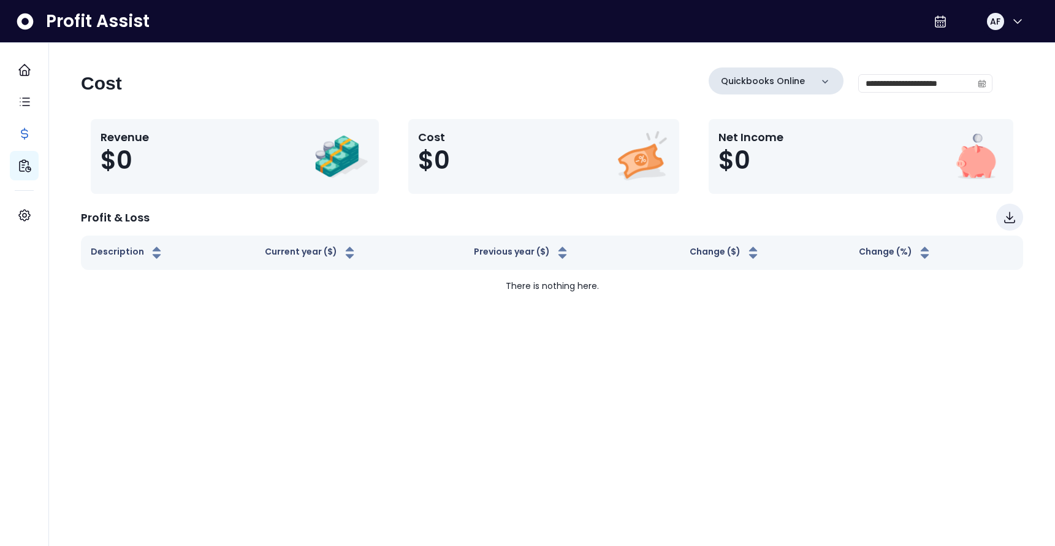
click at [757, 78] on div "Quickbooks Online" at bounding box center [776, 80] width 135 height 27
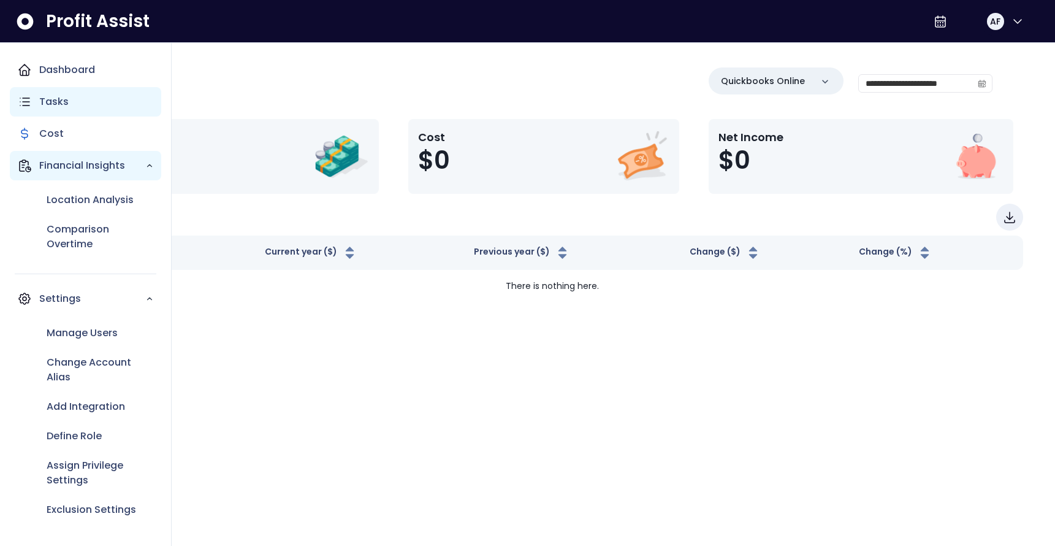
click at [32, 97] on div "Tasks" at bounding box center [85, 101] width 151 height 29
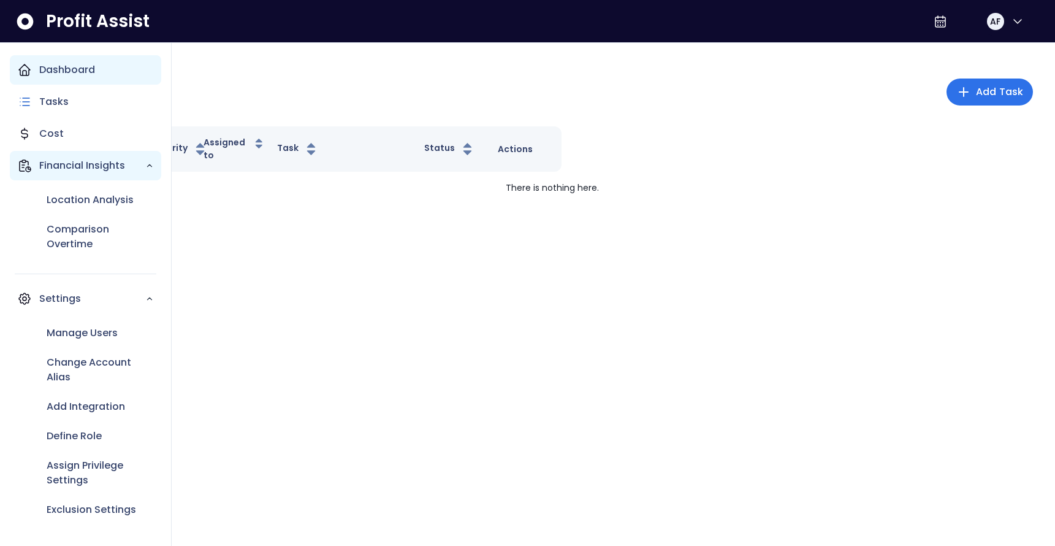
click at [41, 55] on div "Dashboard" at bounding box center [85, 69] width 151 height 29
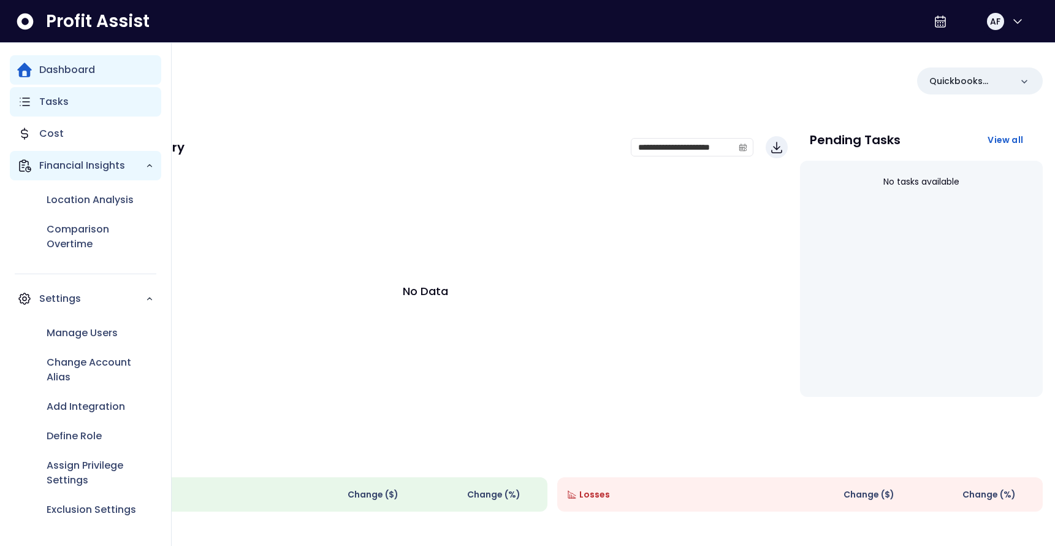
click at [51, 105] on p "Tasks" at bounding box center [53, 101] width 29 height 15
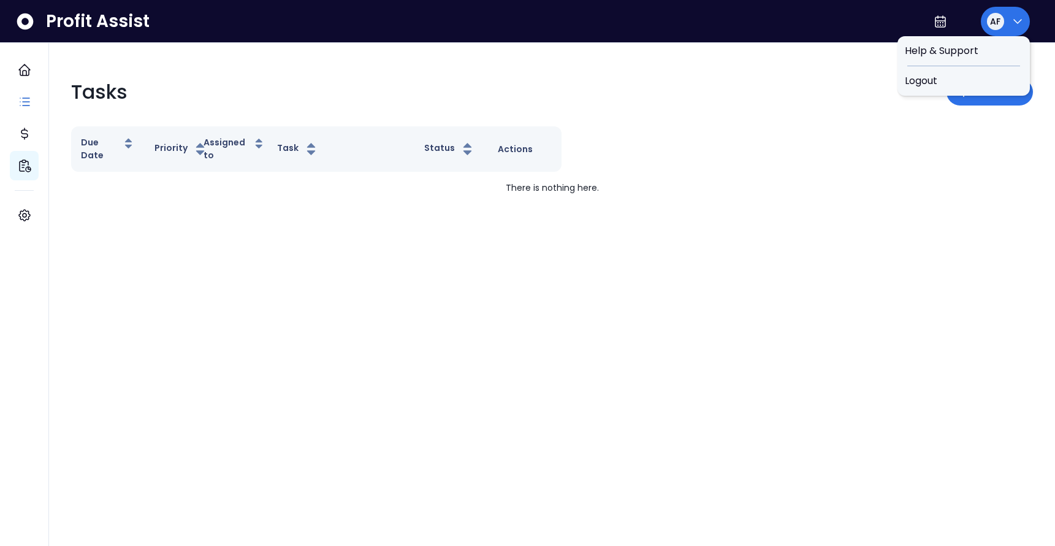
click at [1019, 17] on icon "button" at bounding box center [1017, 21] width 15 height 15
click at [1007, 18] on button "AF" at bounding box center [1005, 21] width 49 height 29
click at [937, 82] on span "Logout" at bounding box center [964, 81] width 118 height 15
